Goal: Task Accomplishment & Management: Use online tool/utility

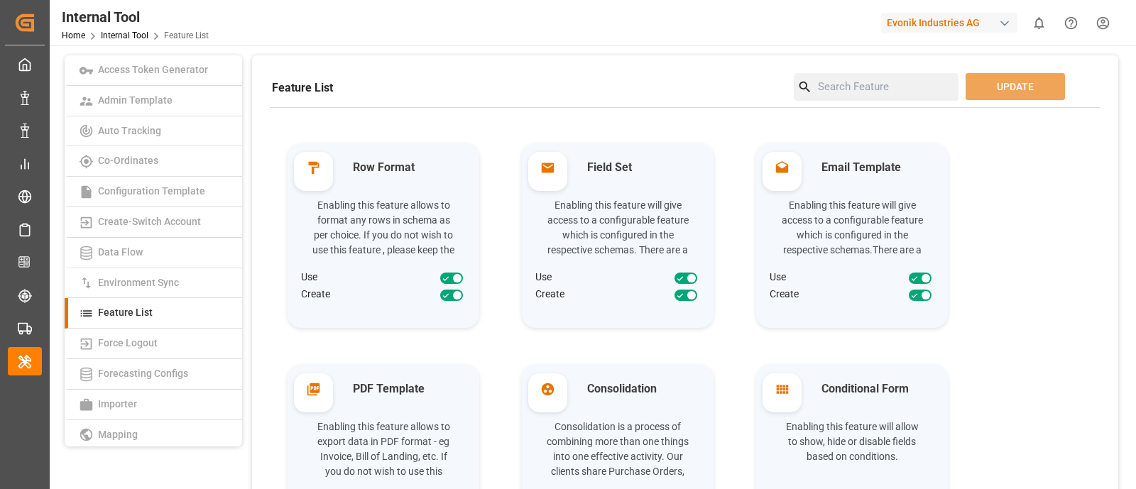
click at [896, 23] on div "Evonik Industries AG" at bounding box center [949, 23] width 136 height 21
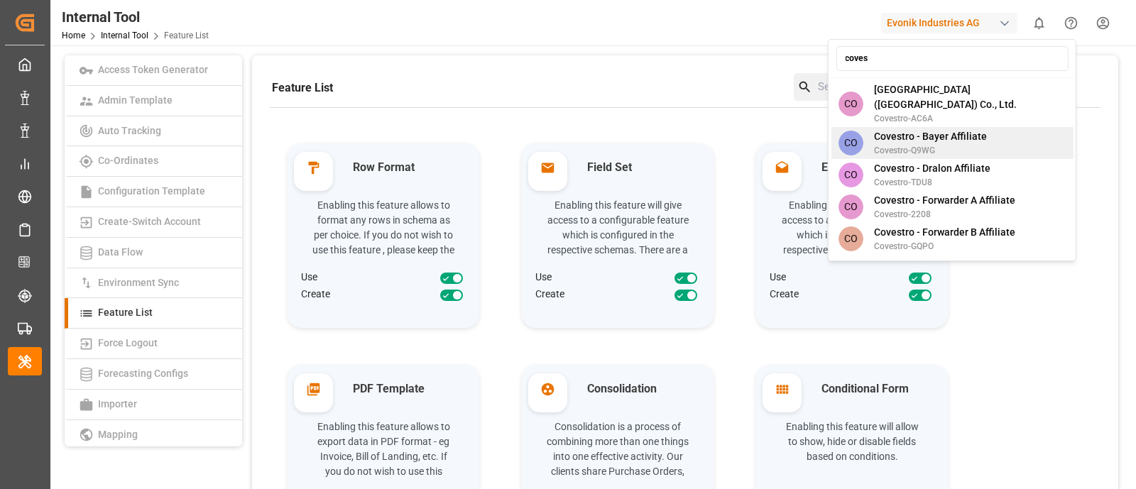
scroll to position [206, 0]
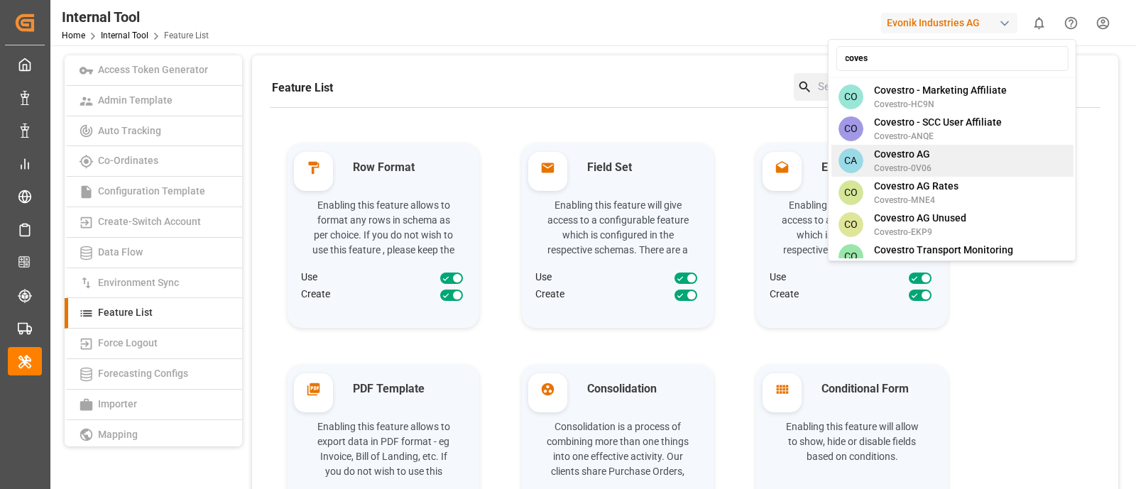
type input "coves"
click at [965, 145] on div "CA Covestro AG Covestro-0V06" at bounding box center [951, 161] width 242 height 32
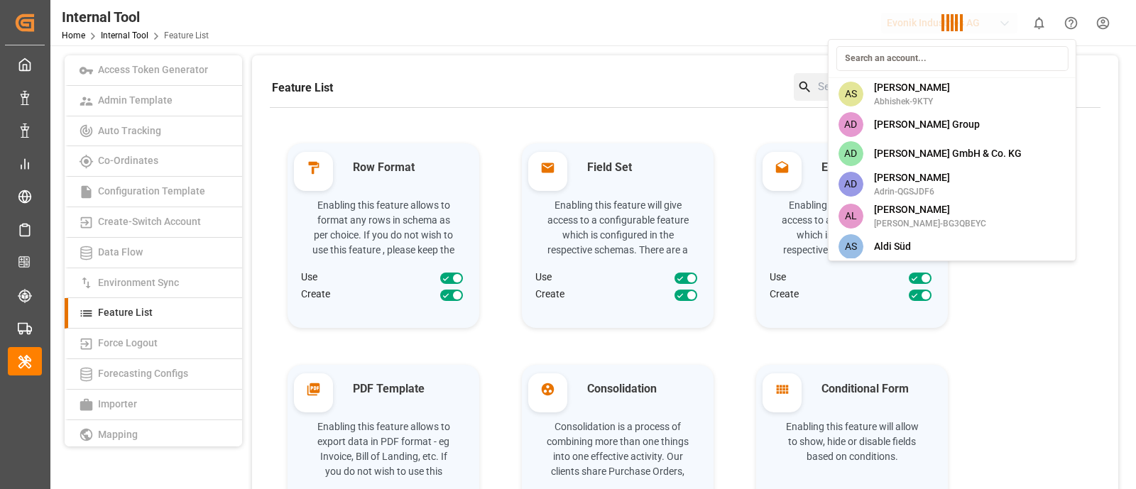
scroll to position [2283, 0]
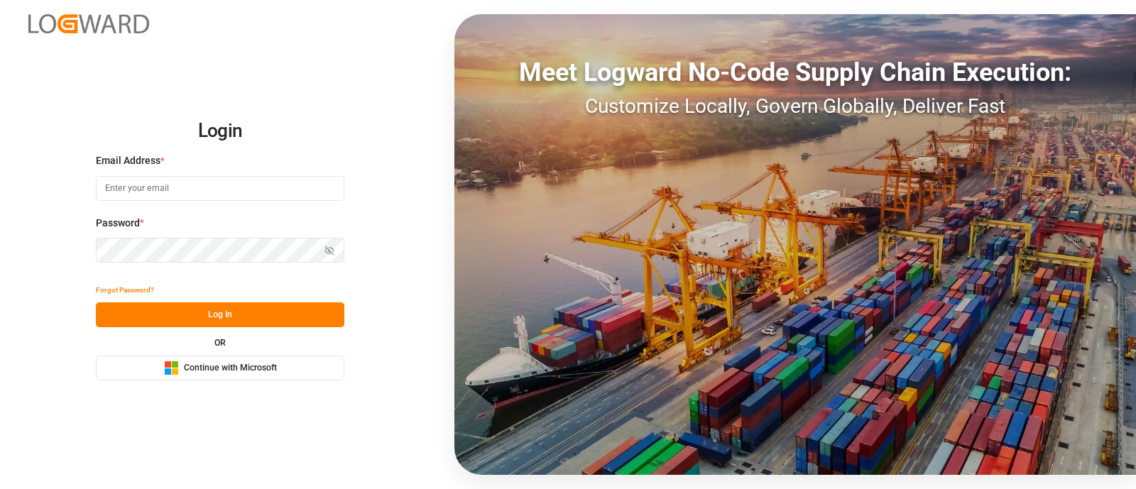
click at [258, 186] on input at bounding box center [220, 188] width 248 height 25
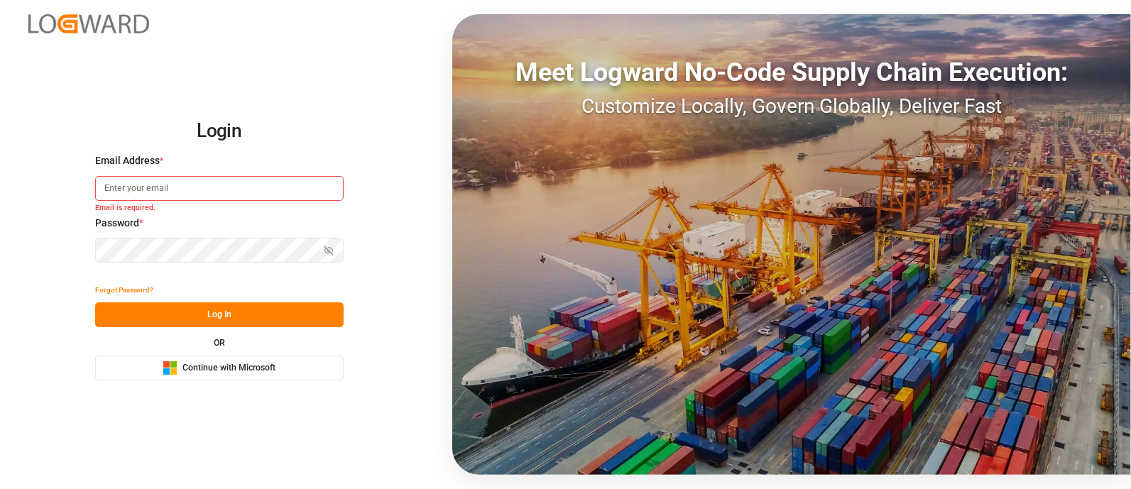
click at [263, 373] on span "Continue with Microsoft" at bounding box center [228, 368] width 93 height 13
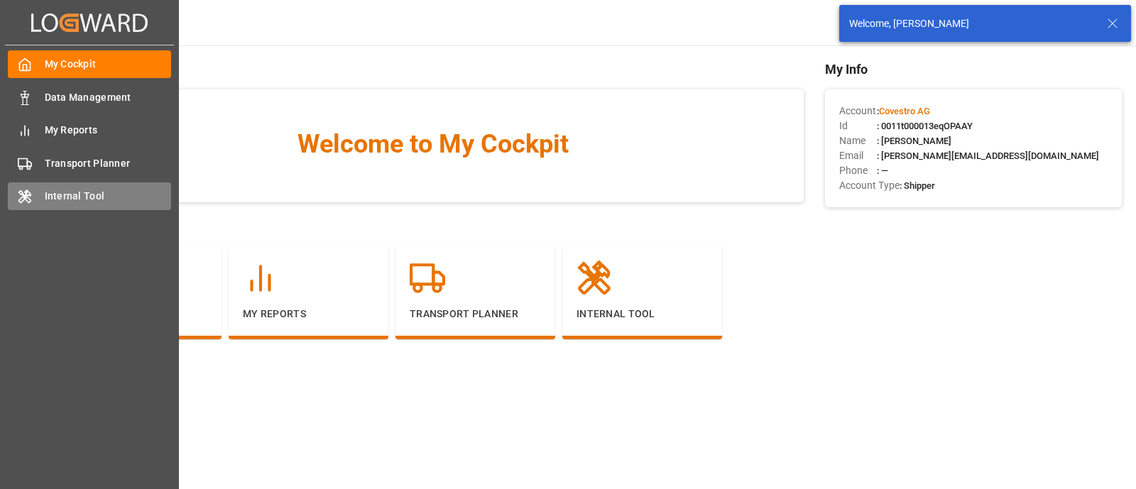
click at [97, 197] on span "Internal Tool" at bounding box center [108, 196] width 127 height 15
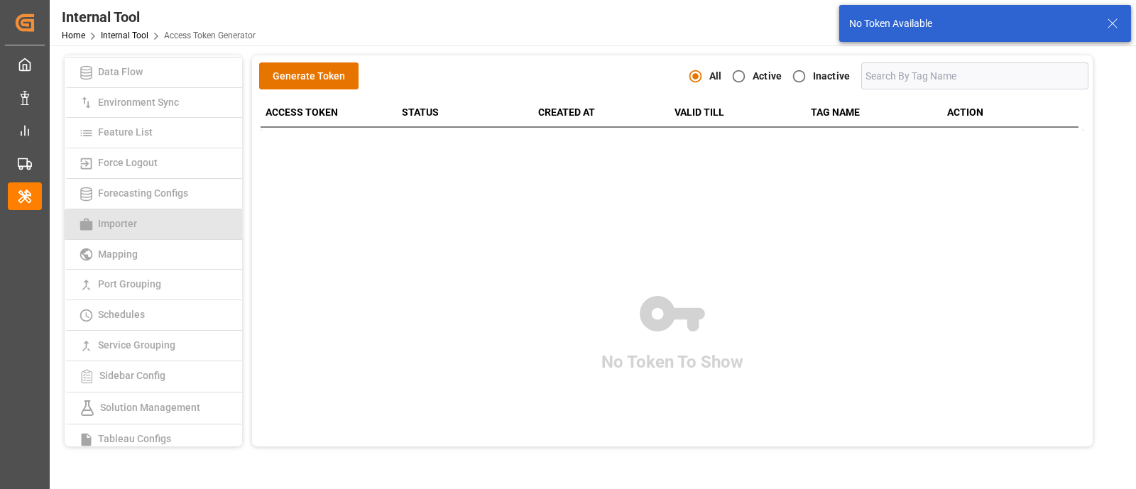
scroll to position [182, 0]
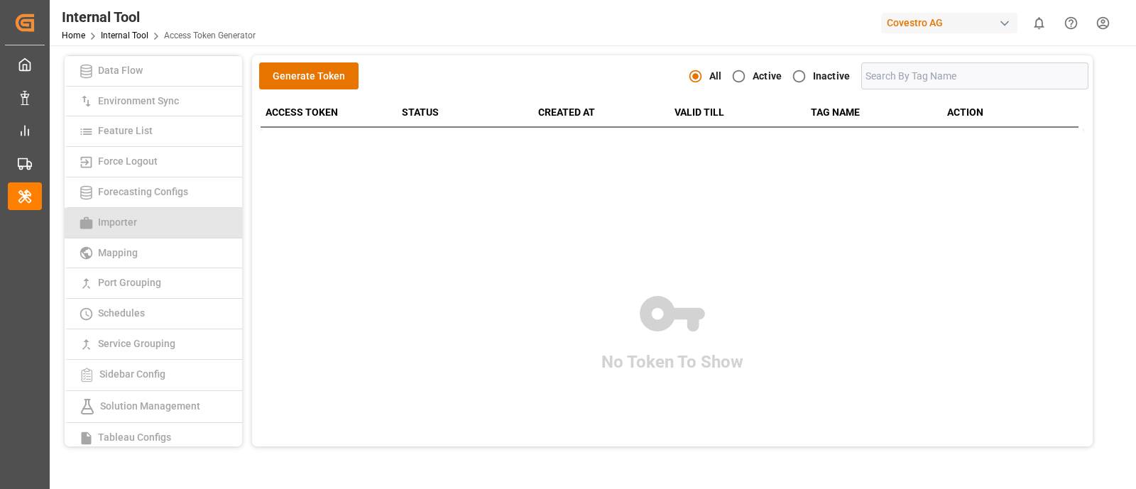
click at [165, 317] on link "Schedules" at bounding box center [153, 314] width 177 height 31
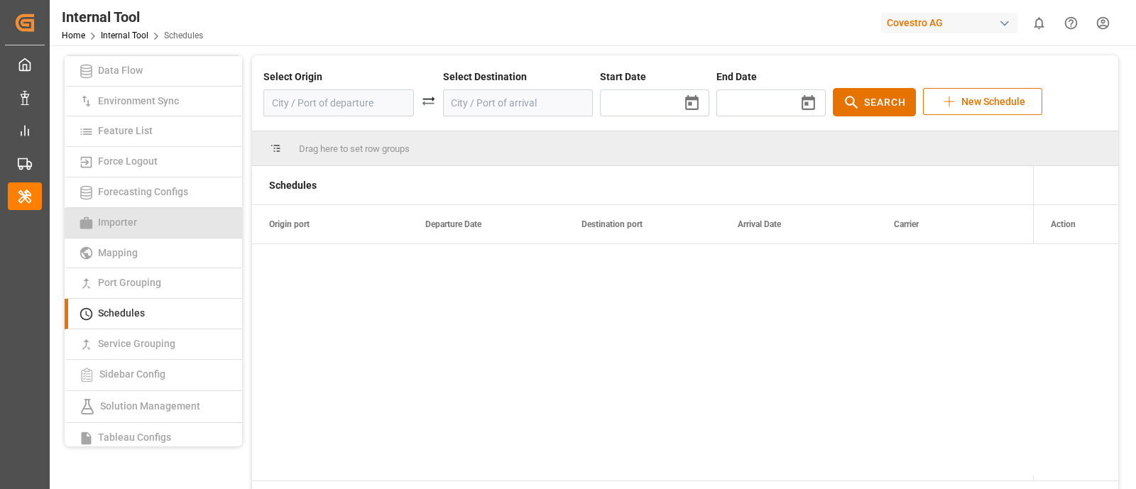
type input "2025/10/15"
type input "2025/12/03"
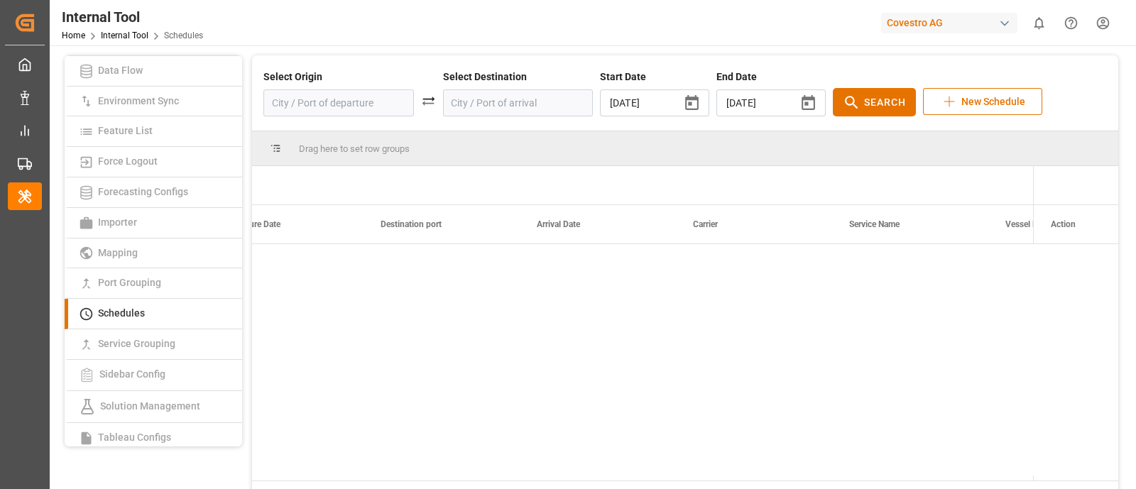
scroll to position [0, 204]
click at [366, 102] on input at bounding box center [338, 102] width 150 height 27
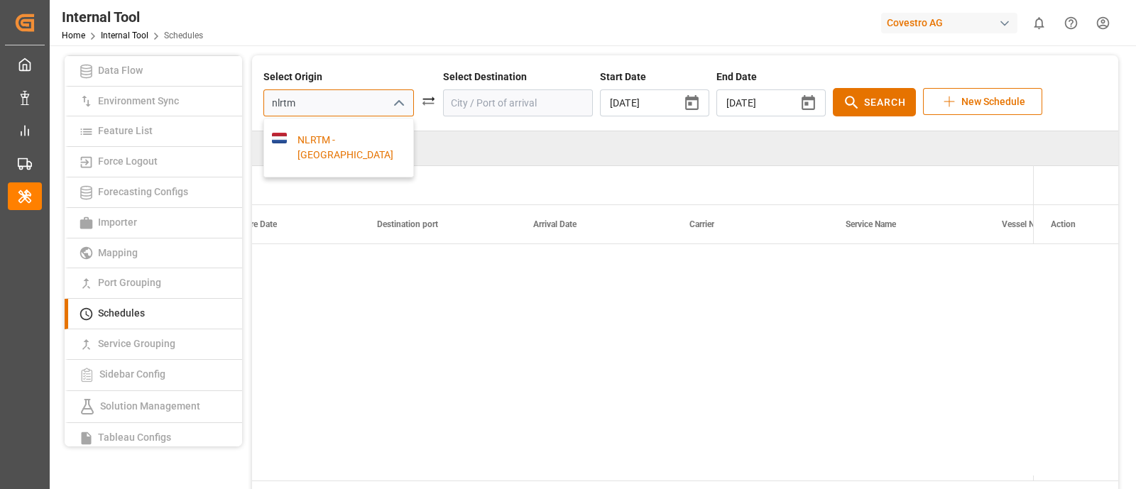
click at [319, 141] on div "NLRTM - Rotterdam" at bounding box center [346, 148] width 119 height 30
type input "NLRTM - Rotterdam"
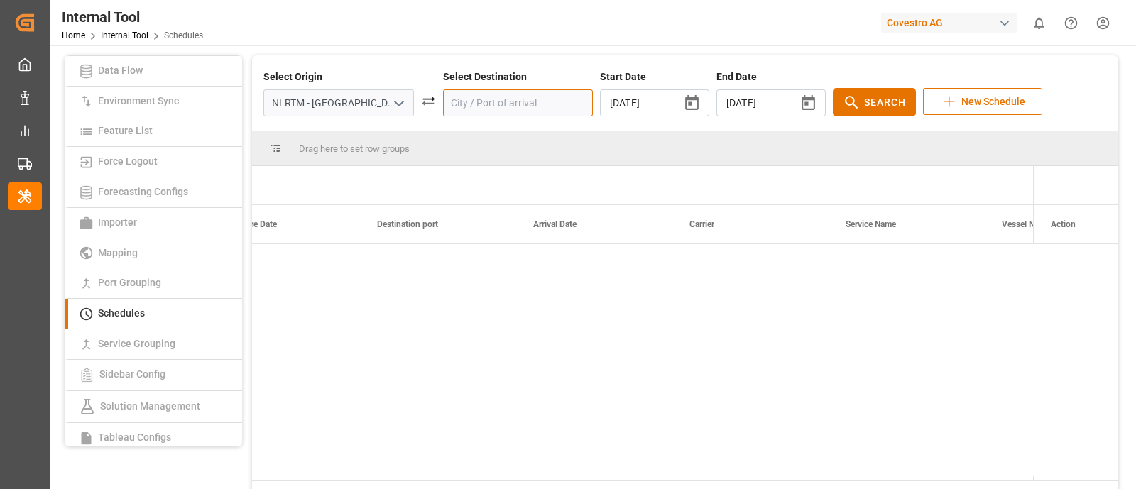
click at [458, 108] on input at bounding box center [518, 102] width 150 height 27
type input "c"
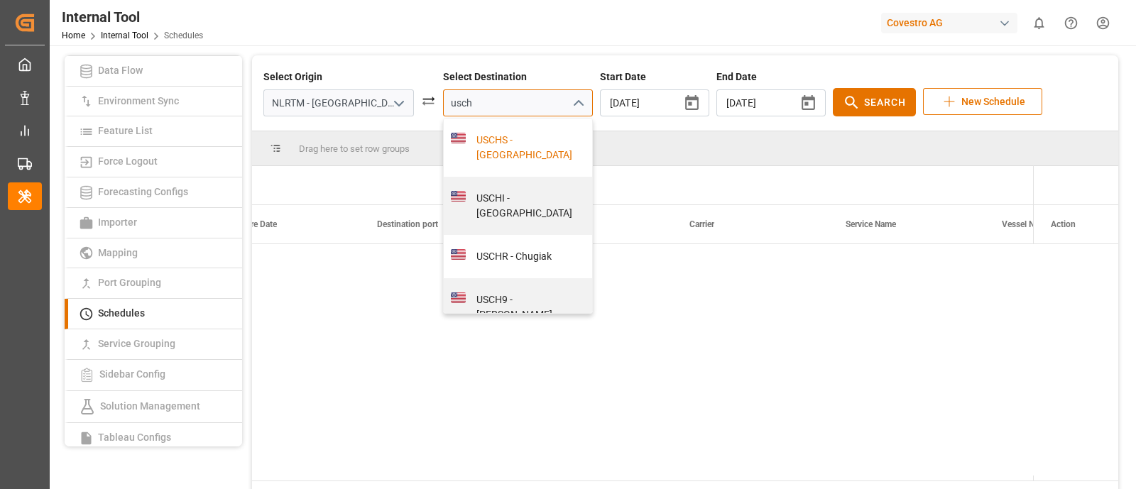
click at [466, 150] on div "USCHS - Charleston" at bounding box center [525, 148] width 119 height 30
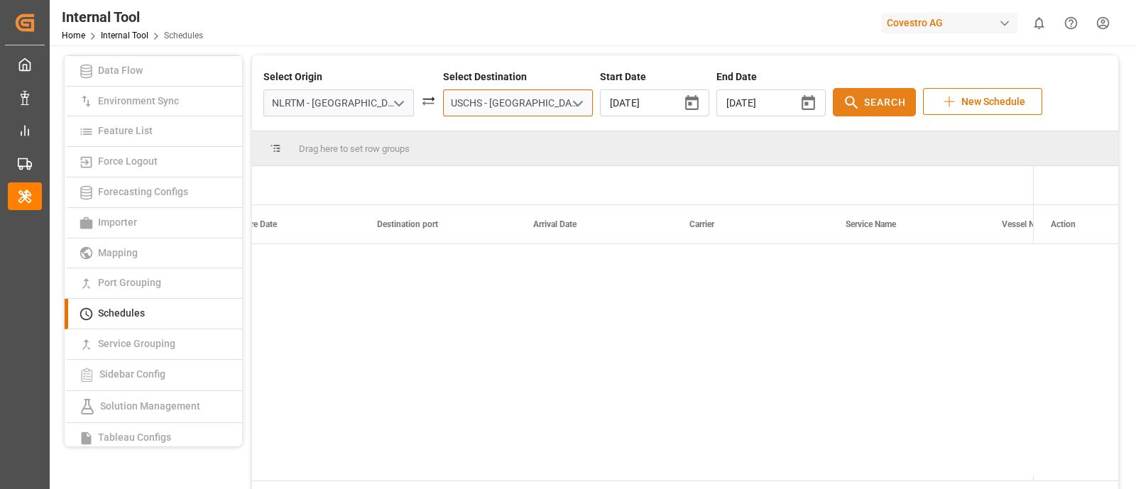
type input "USCHS - Charleston"
click at [843, 108] on icon at bounding box center [852, 103] width 18 height 18
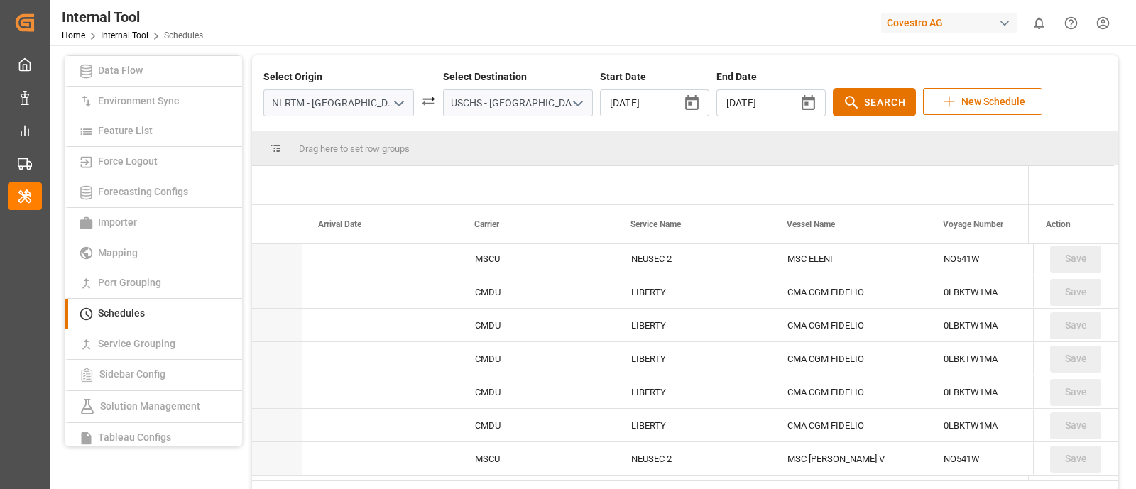
scroll to position [0, 0]
